Goal: Book appointment/travel/reservation

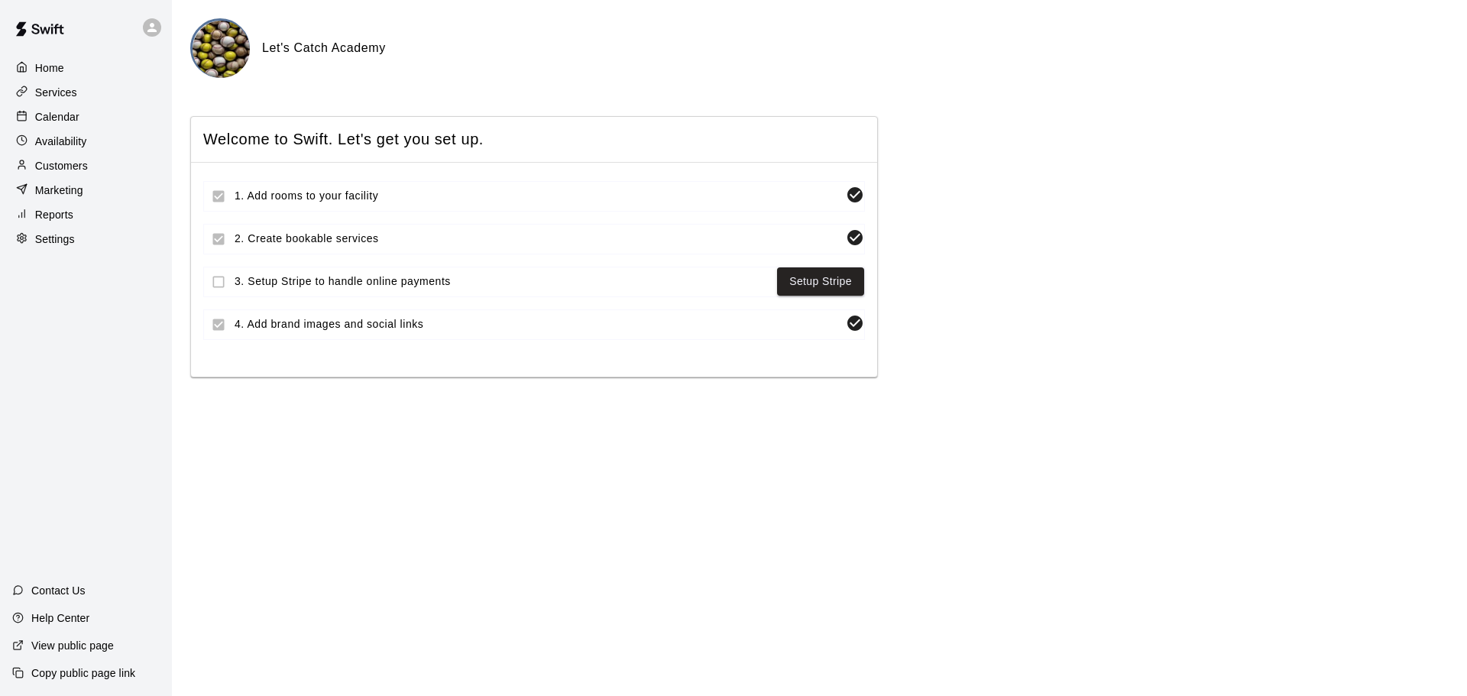
click at [40, 123] on p "Calendar" at bounding box center [57, 116] width 44 height 15
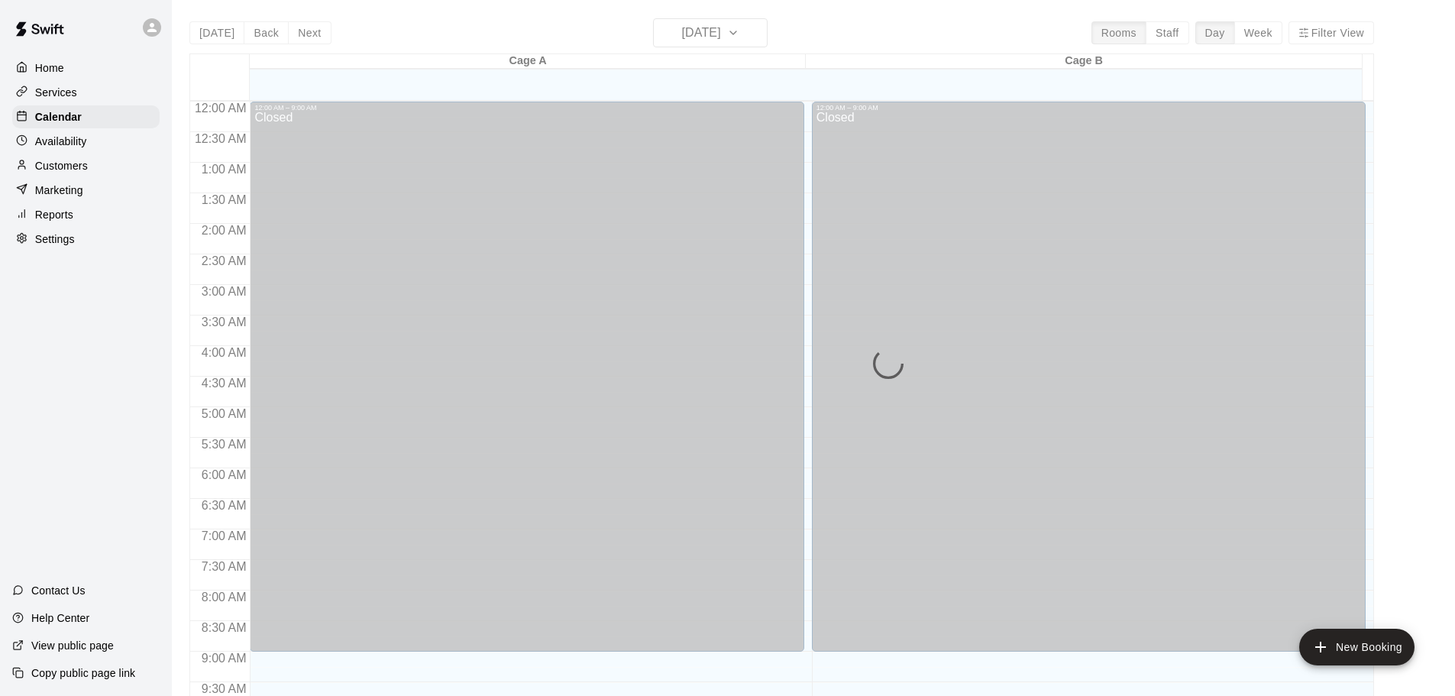
scroll to position [670, 0]
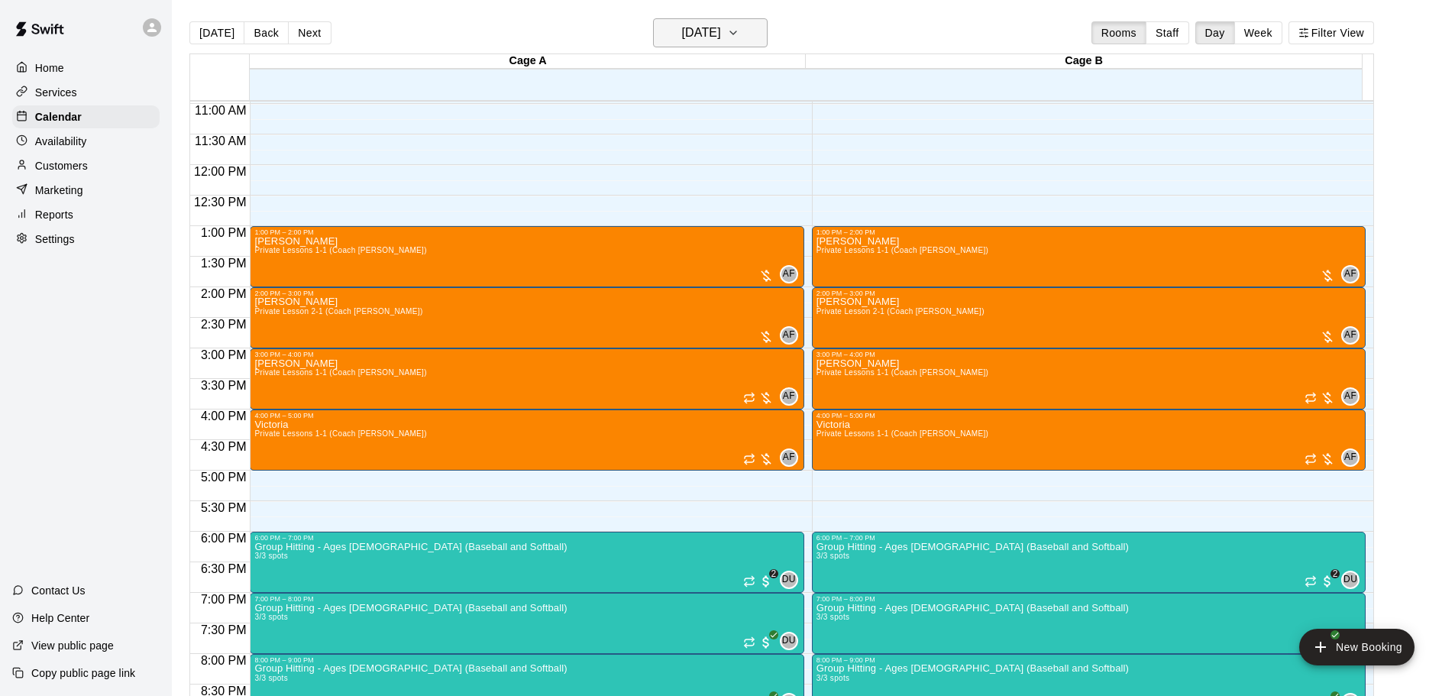
click at [713, 33] on h6 "[DATE]" at bounding box center [701, 32] width 39 height 21
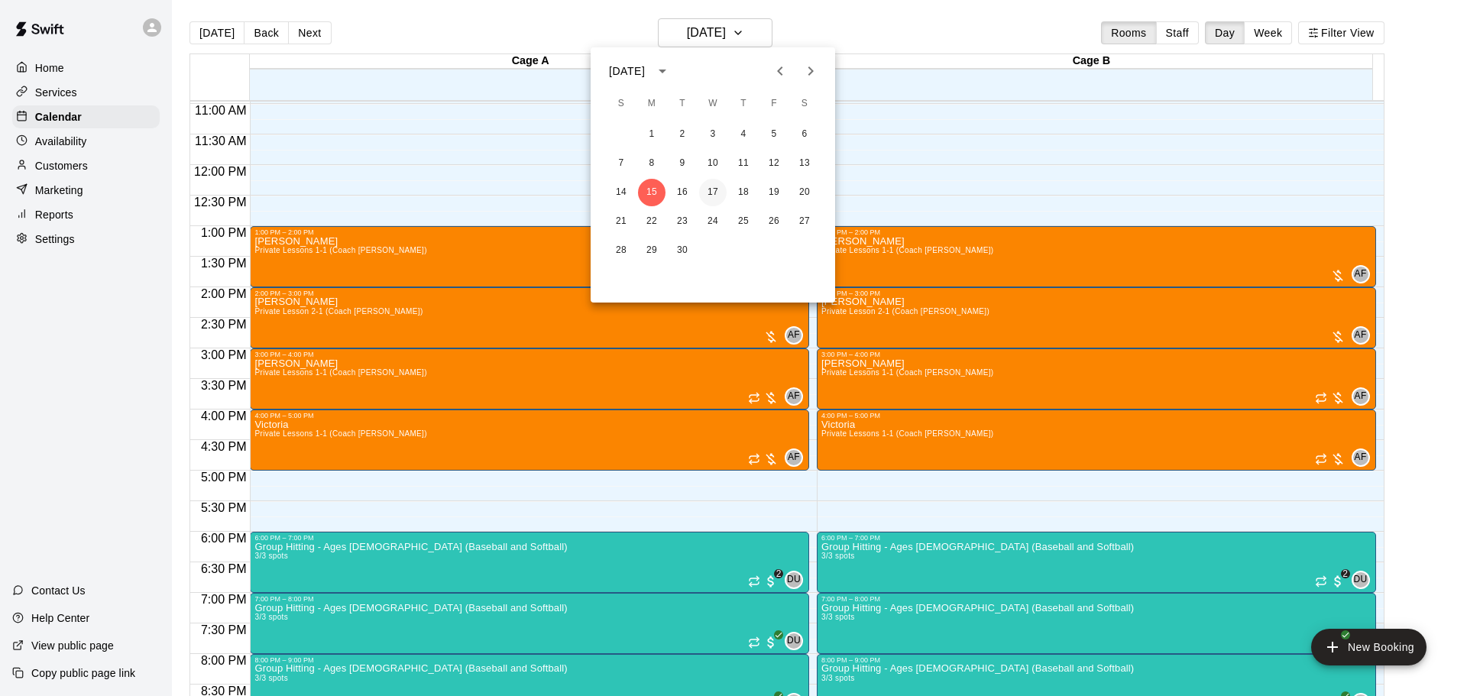
click at [715, 186] on button "17" at bounding box center [712, 192] width 27 height 27
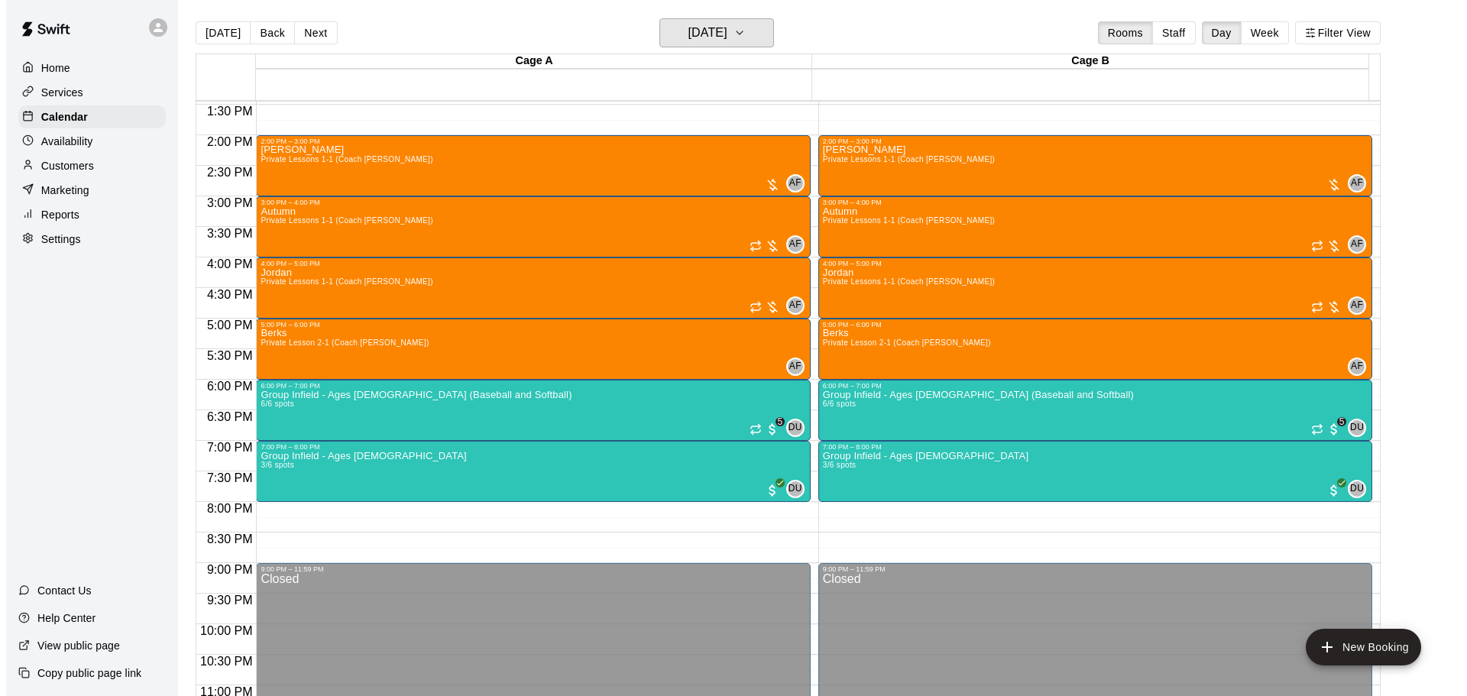
scroll to position [823, 0]
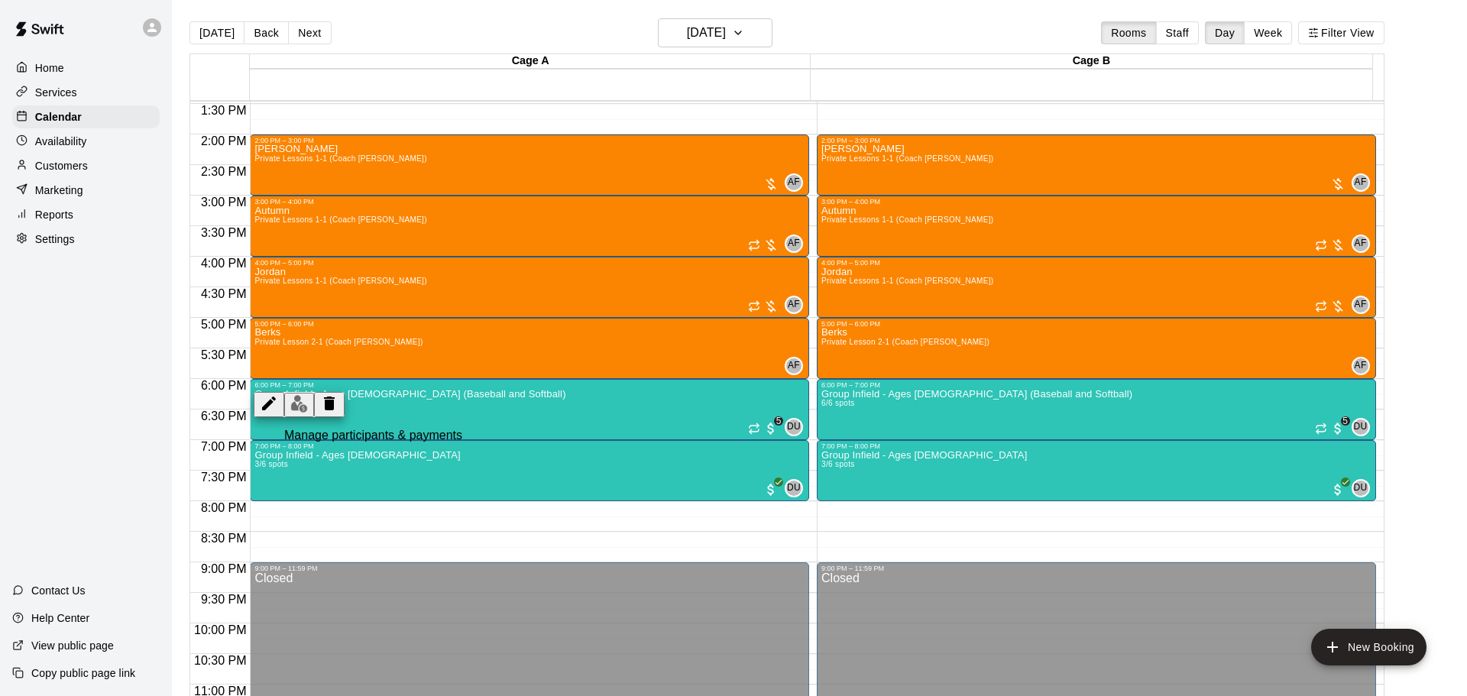
click at [290, 412] on img "edit" at bounding box center [299, 404] width 18 height 18
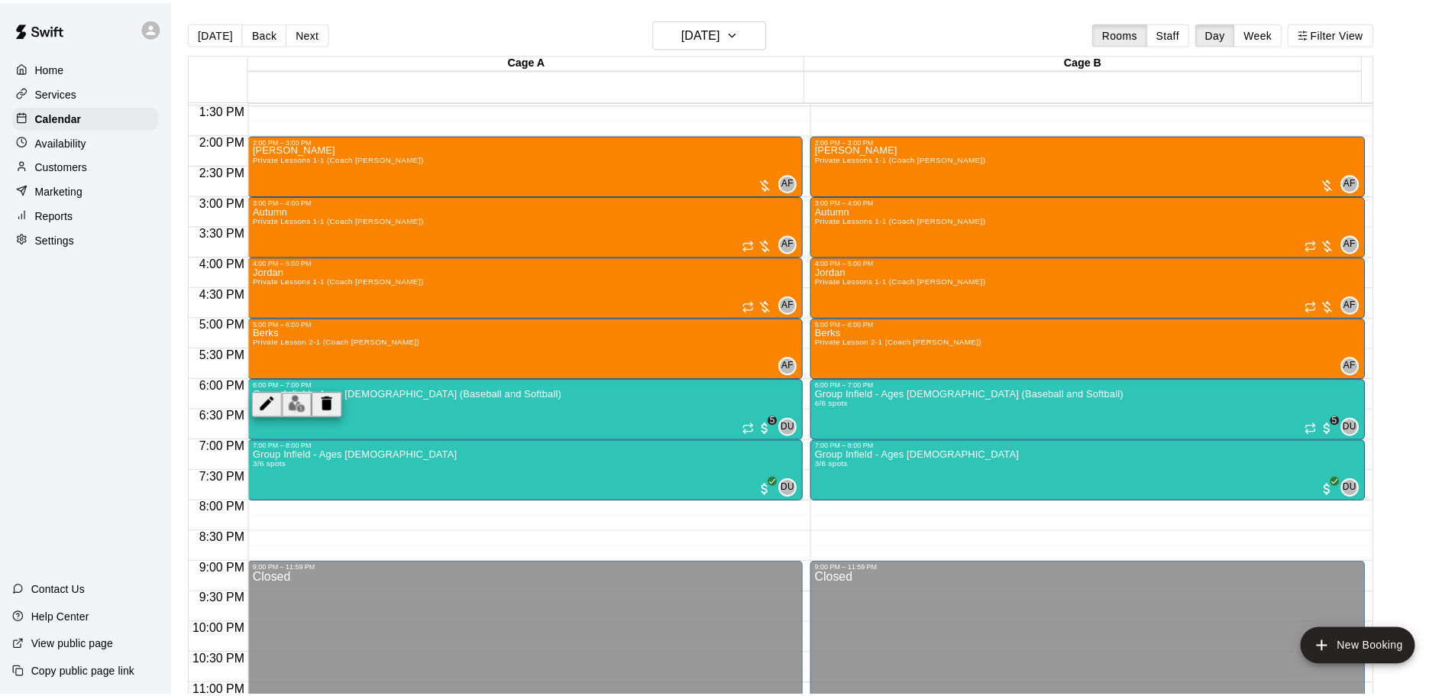
scroll to position [77, 0]
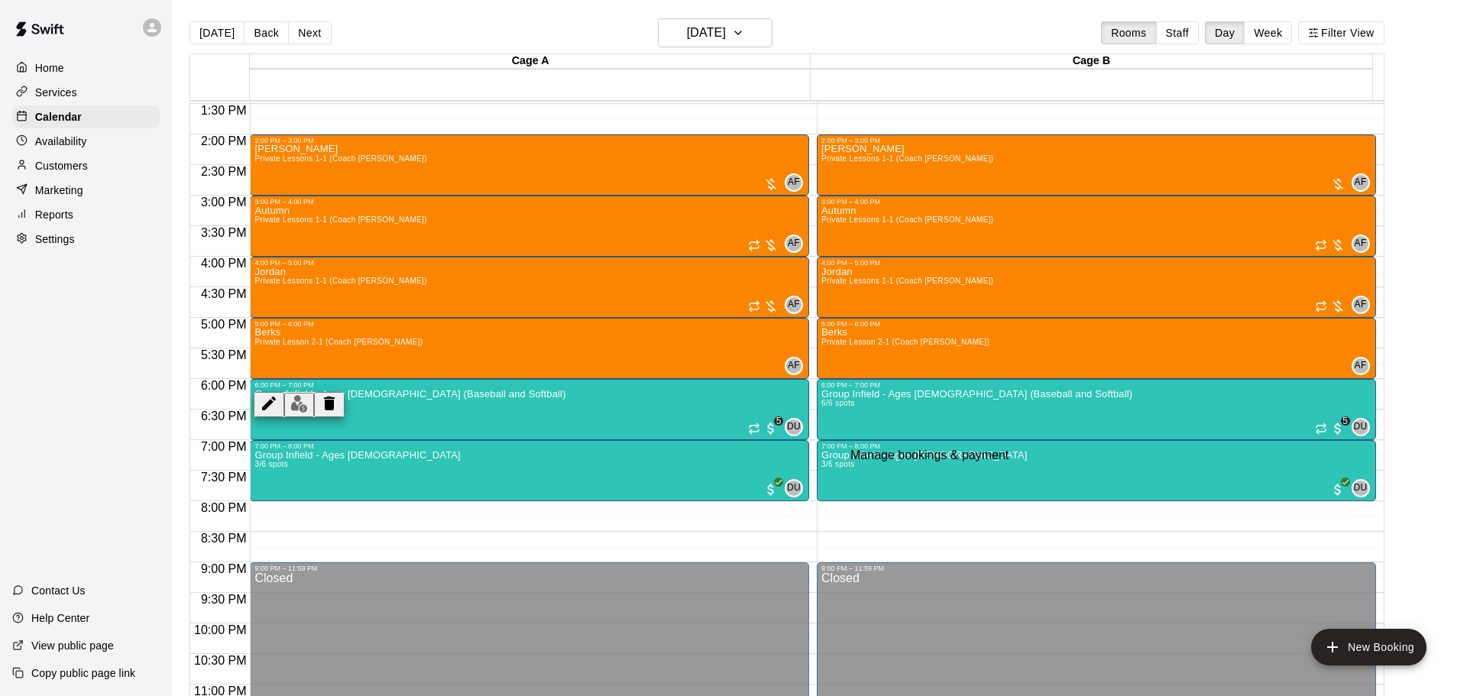
click at [921, 335] on div "Remove" at bounding box center [921, 338] width 46 height 14
click at [923, 333] on div "Remove" at bounding box center [921, 338] width 46 height 14
drag, startPoint x: 846, startPoint y: 445, endPoint x: 778, endPoint y: 442, distance: 68.8
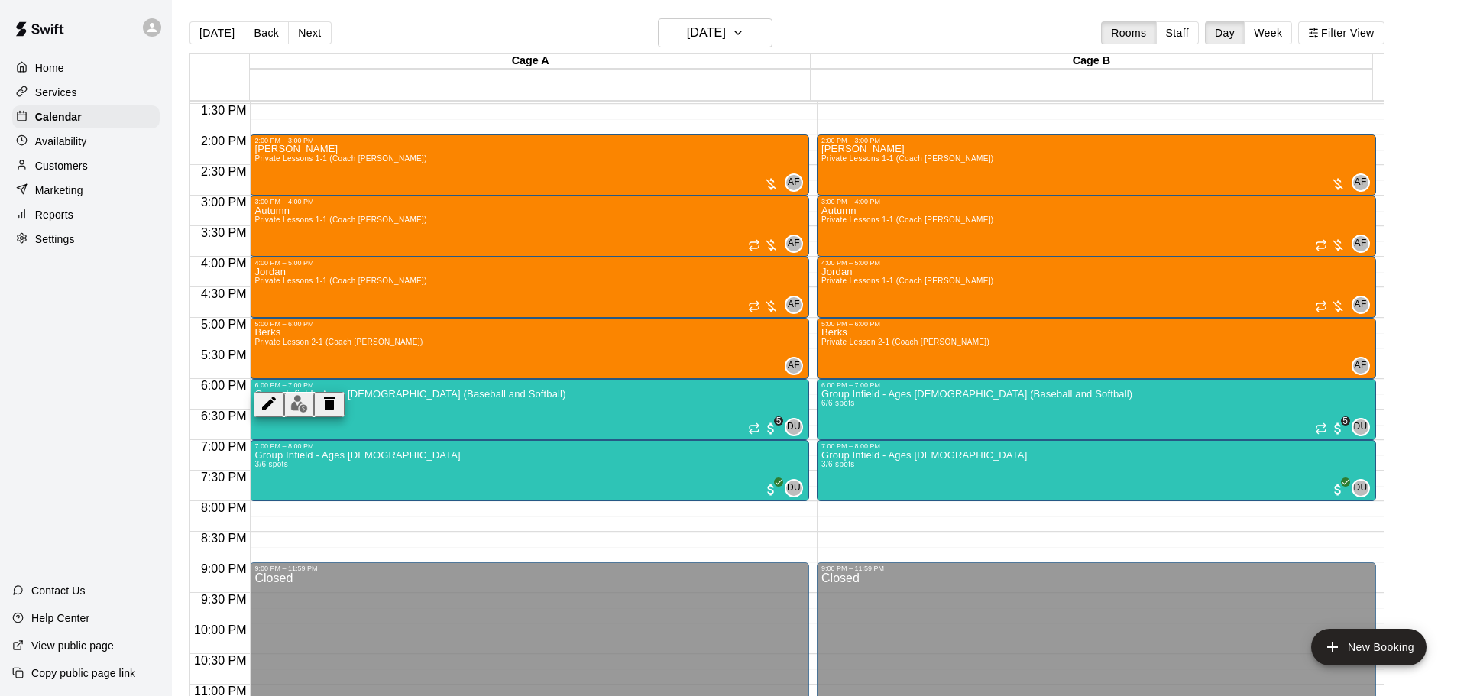
drag, startPoint x: 848, startPoint y: 474, endPoint x: 786, endPoint y: 471, distance: 61.9
type input "*"
